Goal: Task Accomplishment & Management: Manage account settings

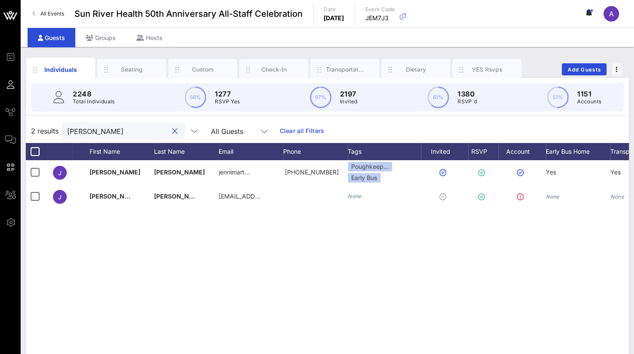
click at [0, 121] on html "Event Builder Guests Journeys Comms QR Scanner Team Settings Sun River Health 5…" at bounding box center [317, 177] width 634 height 354
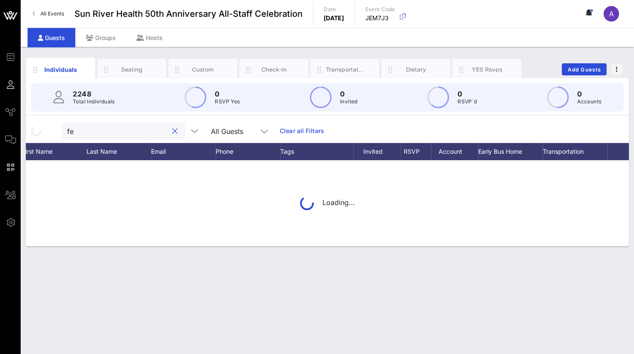
type input "f"
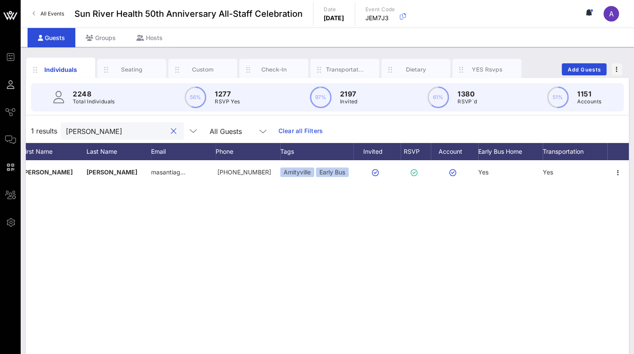
drag, startPoint x: 100, startPoint y: 129, endPoint x: -3, endPoint y: 122, distance: 103.9
click at [0, 122] on html "Event Builder Guests Journeys Comms QR Scanner Team Settings Sun River Health 5…" at bounding box center [317, 177] width 634 height 354
type input "m"
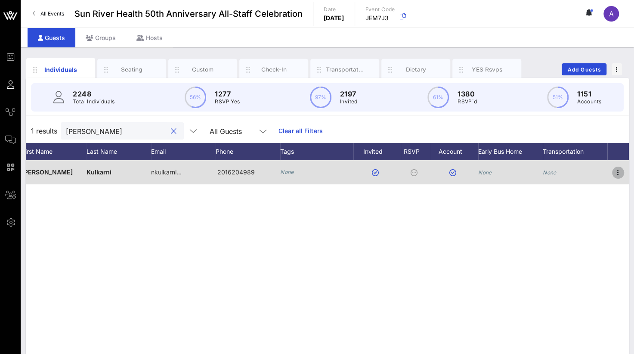
click at [620, 170] on icon "button" at bounding box center [617, 172] width 10 height 10
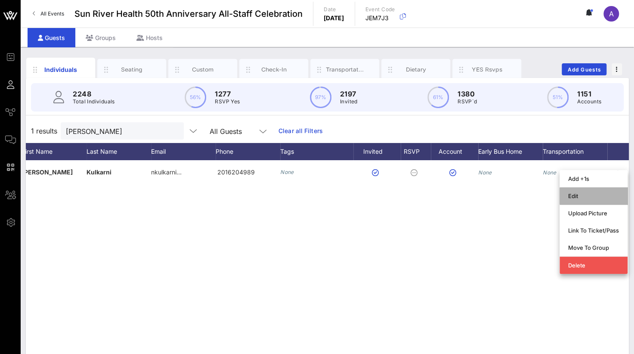
click at [576, 197] on div "Edit" at bounding box center [593, 195] width 51 height 7
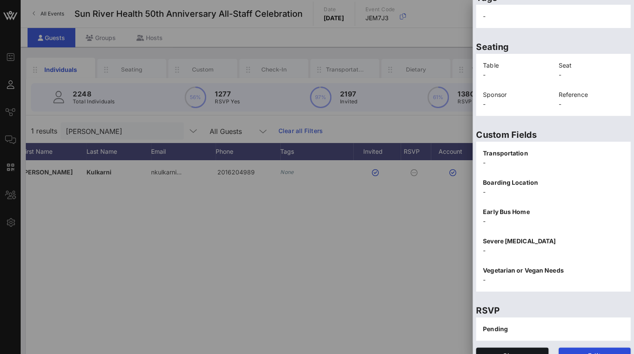
scroll to position [73, 0]
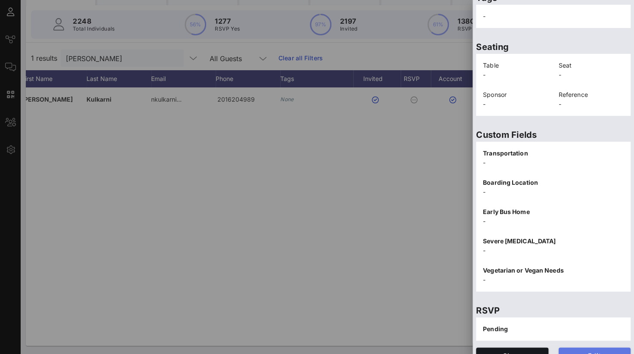
click at [584, 351] on span "Edit" at bounding box center [594, 354] width 58 height 7
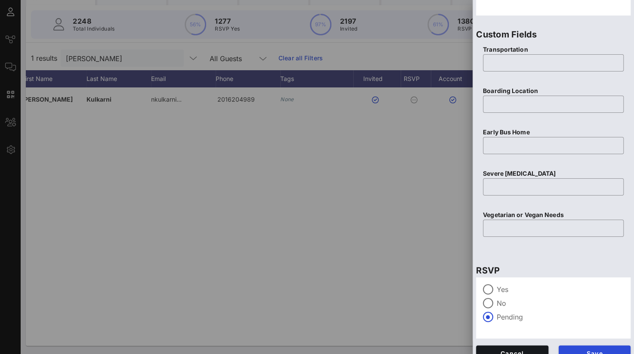
scroll to position [330, 0]
click at [487, 286] on div at bounding box center [487, 288] width 15 height 15
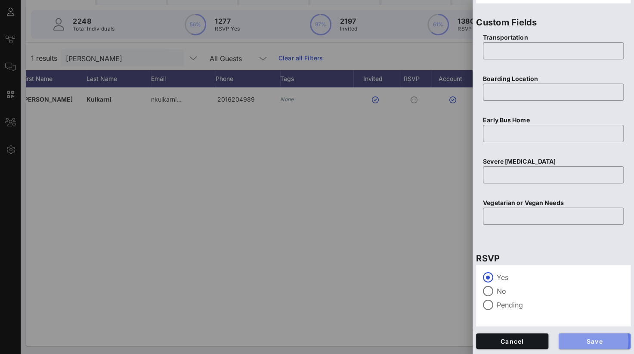
click at [591, 339] on span "Save" at bounding box center [594, 340] width 58 height 7
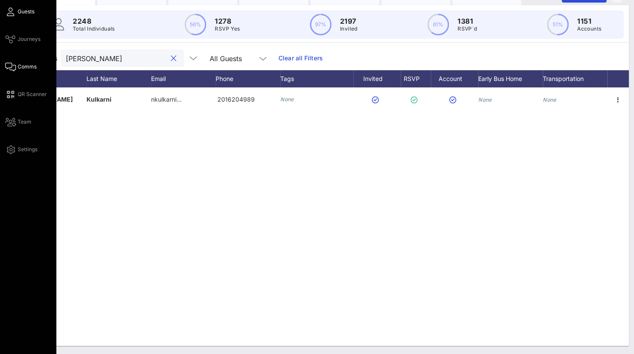
drag, startPoint x: 103, startPoint y: 60, endPoint x: 15, endPoint y: 68, distance: 88.2
click at [15, 68] on div "Event Builder Guests Journeys Comms QR Scanner Team Settings Sun River Health 5…" at bounding box center [317, 140] width 634 height 427
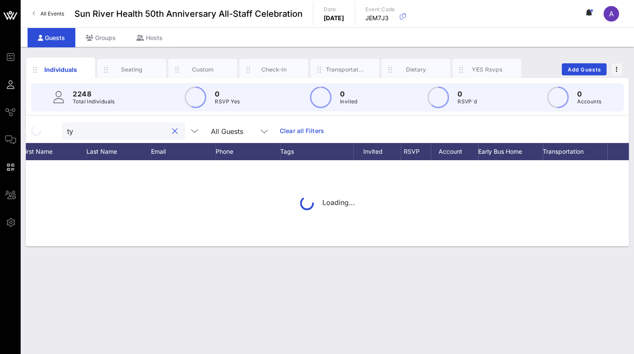
type input "t"
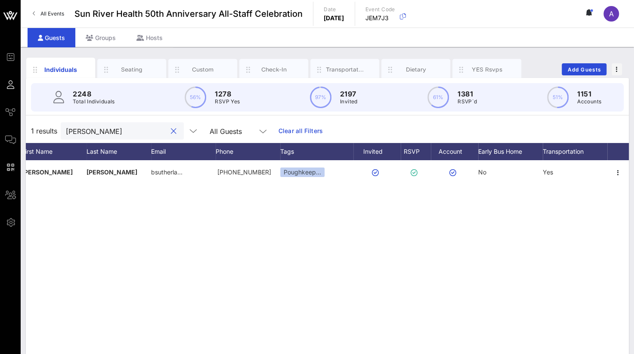
drag, startPoint x: 102, startPoint y: 132, endPoint x: -3, endPoint y: 133, distance: 105.8
click at [0, 133] on html "Event Builder Guests Journeys Comms QR Scanner Team Settings Sun River Health 5…" at bounding box center [317, 177] width 634 height 354
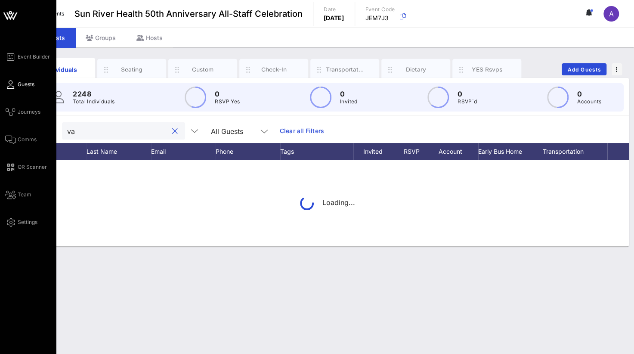
type input "v"
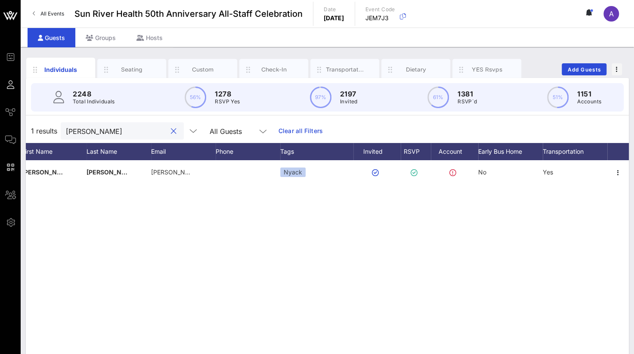
drag, startPoint x: 105, startPoint y: 129, endPoint x: -3, endPoint y: 153, distance: 111.0
click at [0, 153] on html "Event Builder Guests Journeys Comms QR Scanner Team Settings Sun River Health 5…" at bounding box center [317, 177] width 634 height 354
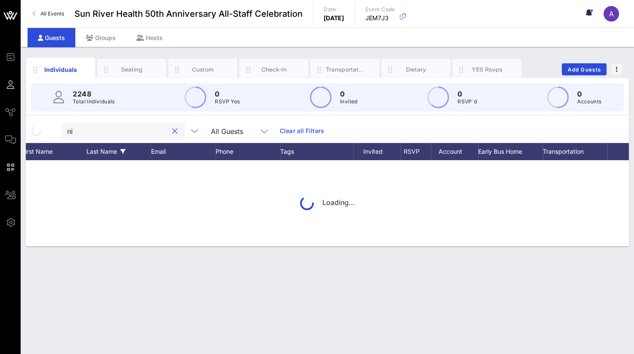
type input "n"
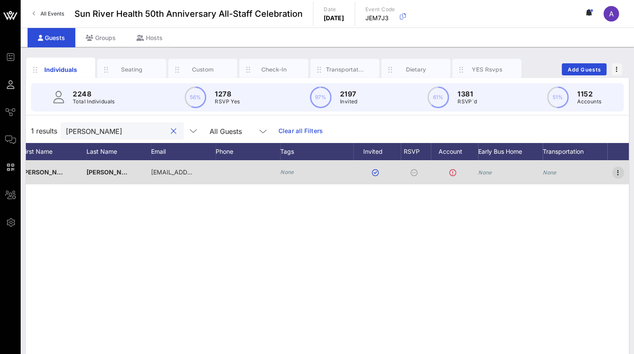
type input "[PERSON_NAME]"
click at [621, 172] on icon "button" at bounding box center [617, 172] width 10 height 10
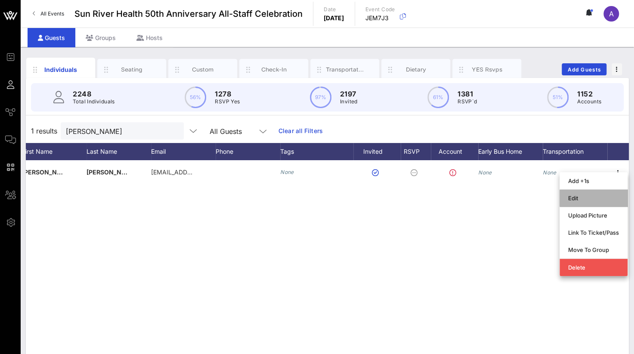
click at [570, 196] on div "Edit" at bounding box center [593, 197] width 51 height 7
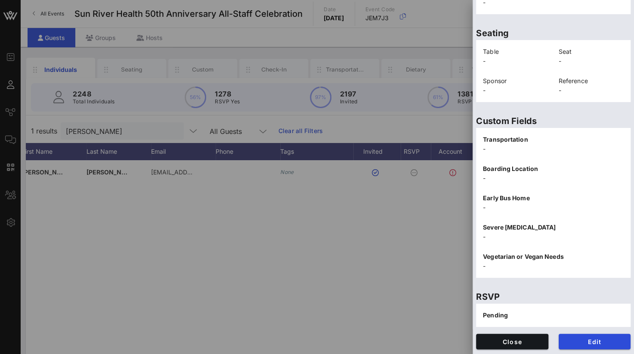
scroll to position [73, 0]
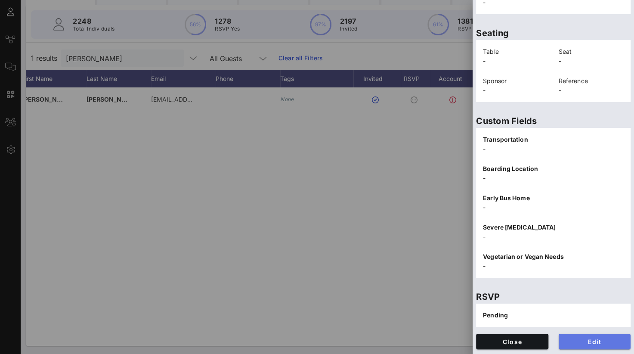
click at [568, 338] on span "Edit" at bounding box center [594, 341] width 58 height 7
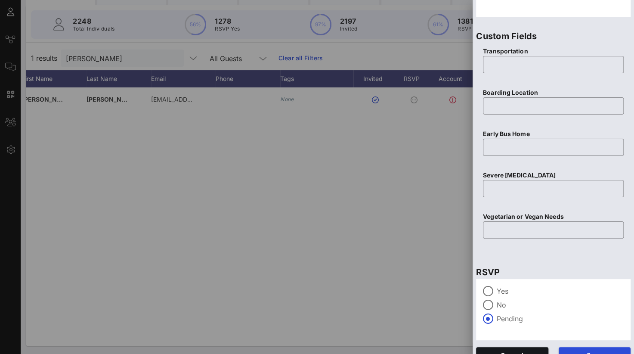
scroll to position [328, 0]
click at [485, 287] on div at bounding box center [487, 290] width 15 height 15
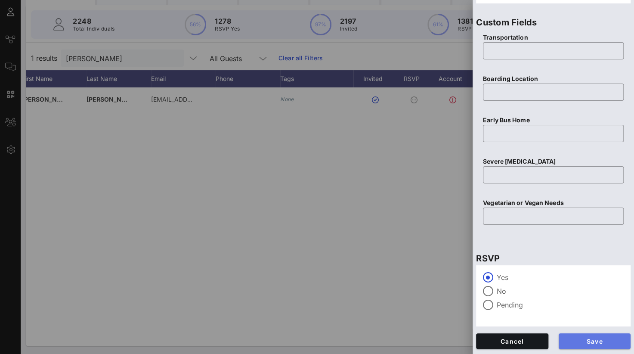
click at [568, 340] on span "Save" at bounding box center [594, 340] width 58 height 7
